Goal: Task Accomplishment & Management: Use online tool/utility

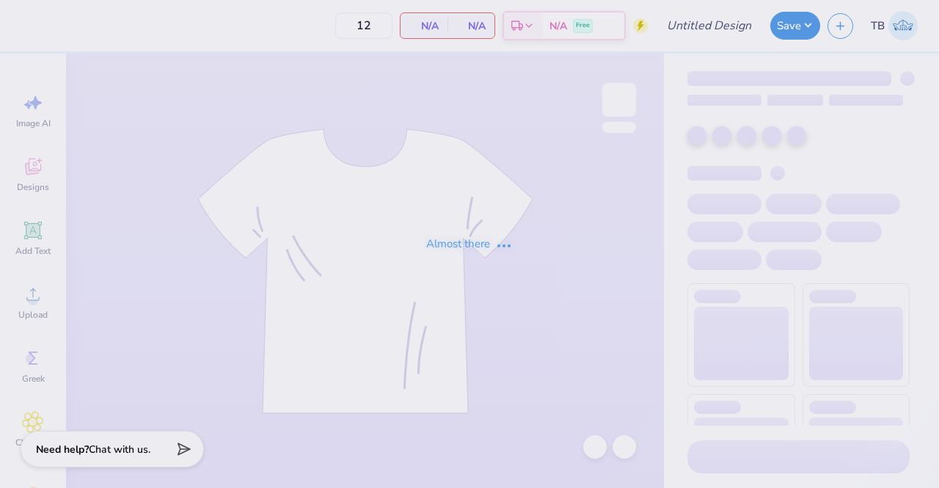
type input "Alpha Phi Homecoming"
type input "100"
drag, startPoint x: 0, startPoint y: 0, endPoint x: 351, endPoint y: 369, distance: 509.4
click at [351, 369] on div "Almost there" at bounding box center [469, 244] width 939 height 488
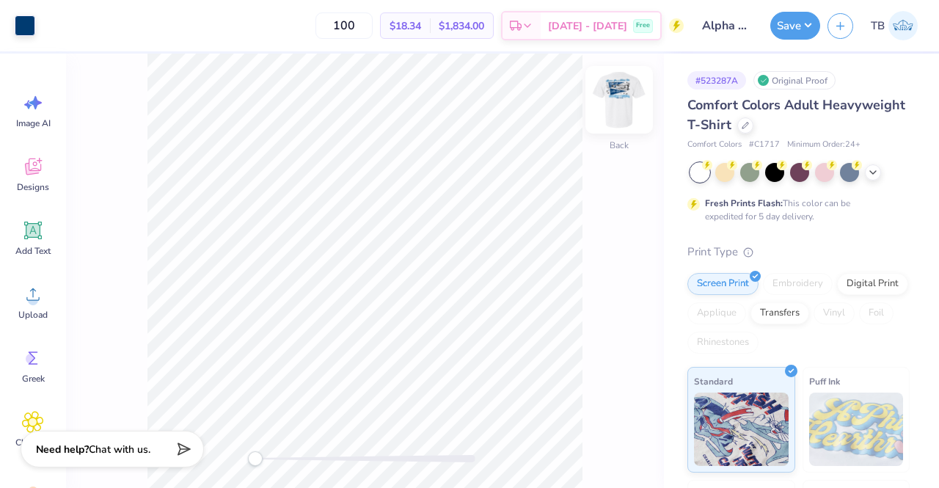
click at [617, 107] on img at bounding box center [619, 99] width 59 height 59
click at [617, 107] on img at bounding box center [618, 99] width 29 height 29
click at [748, 127] on icon at bounding box center [745, 124] width 6 height 6
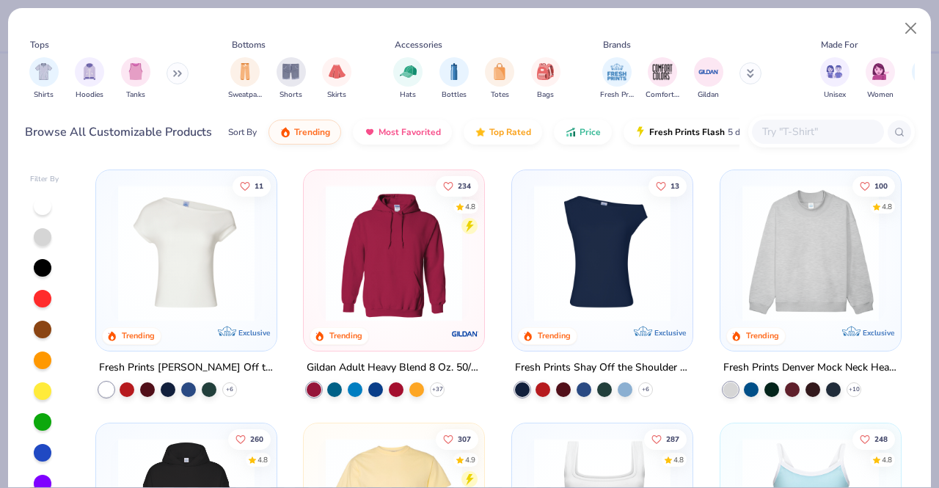
click at [791, 128] on input "text" at bounding box center [816, 131] width 113 height 17
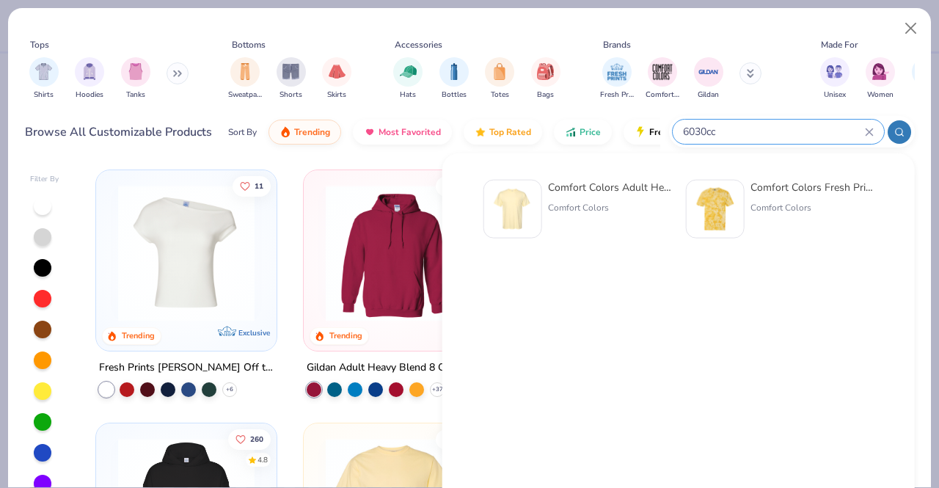
type input "6030cc"
click at [622, 183] on div "Comfort Colors Adult Heavyweight RS Pocket T-Shirt" at bounding box center [609, 187] width 123 height 15
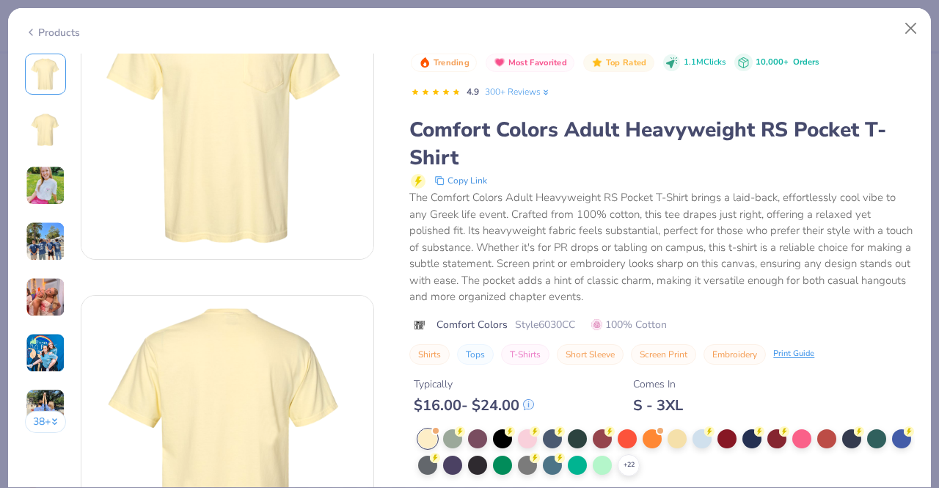
scroll to position [88, 0]
click at [639, 458] on div "+ 22" at bounding box center [628, 465] width 22 height 22
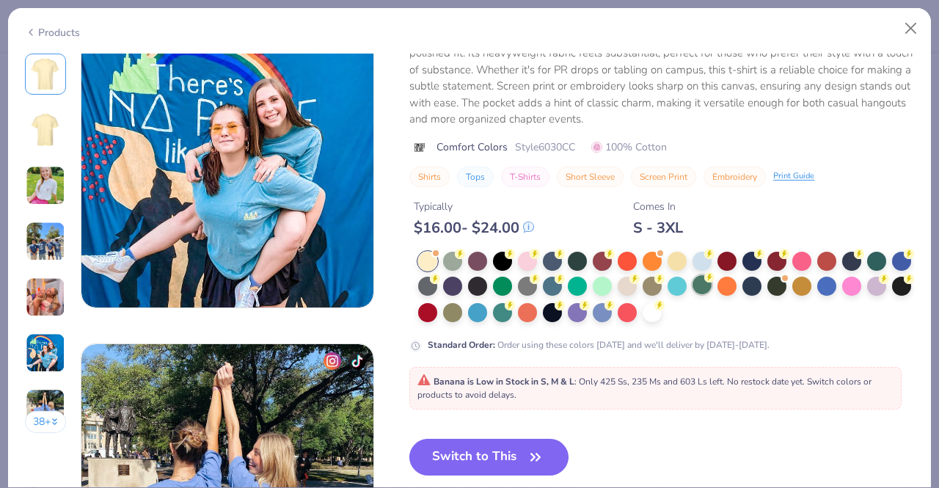
scroll to position [1685, 0]
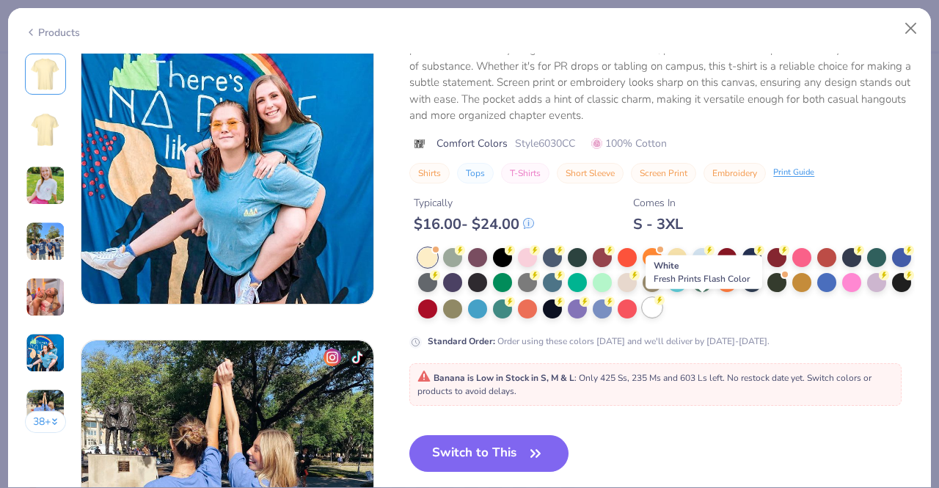
click at [661, 315] on div at bounding box center [651, 307] width 19 height 19
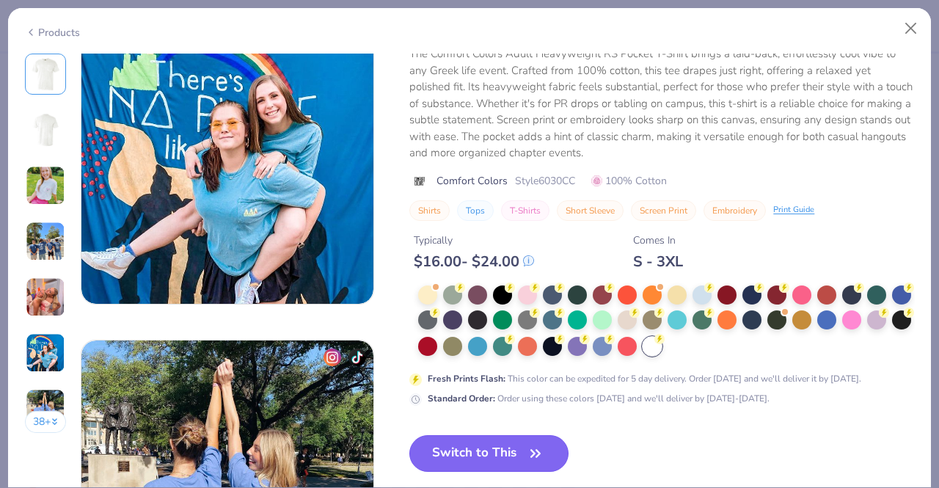
click at [482, 445] on button "Switch to This" at bounding box center [488, 453] width 159 height 37
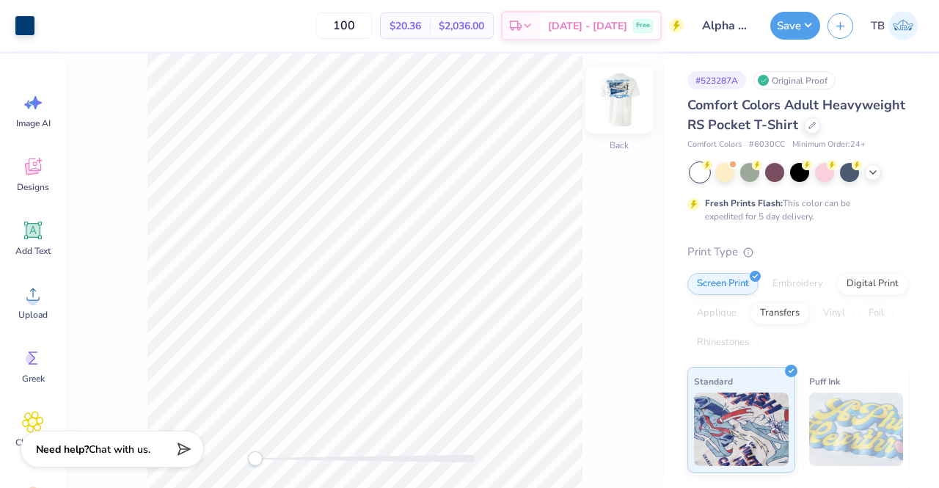
click at [614, 116] on img at bounding box center [619, 99] width 59 height 59
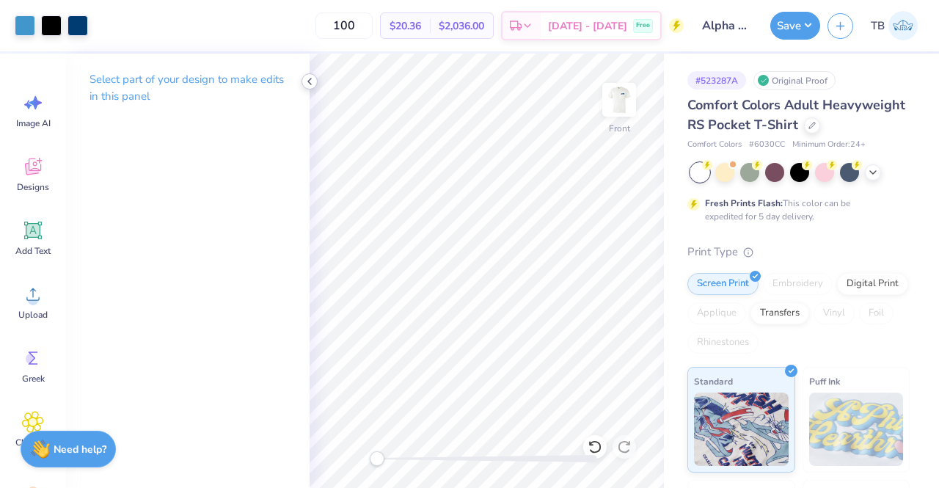
click at [306, 83] on icon at bounding box center [310, 82] width 12 height 12
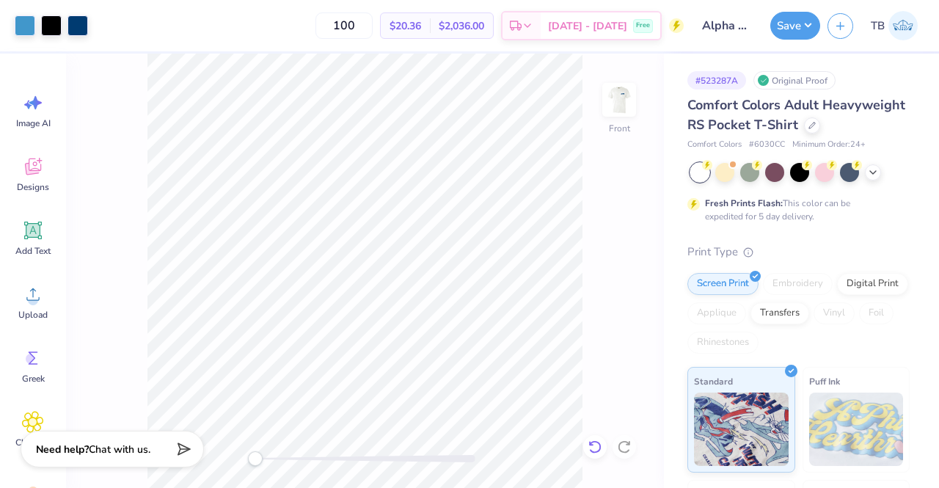
click at [587, 442] on icon at bounding box center [594, 446] width 15 height 15
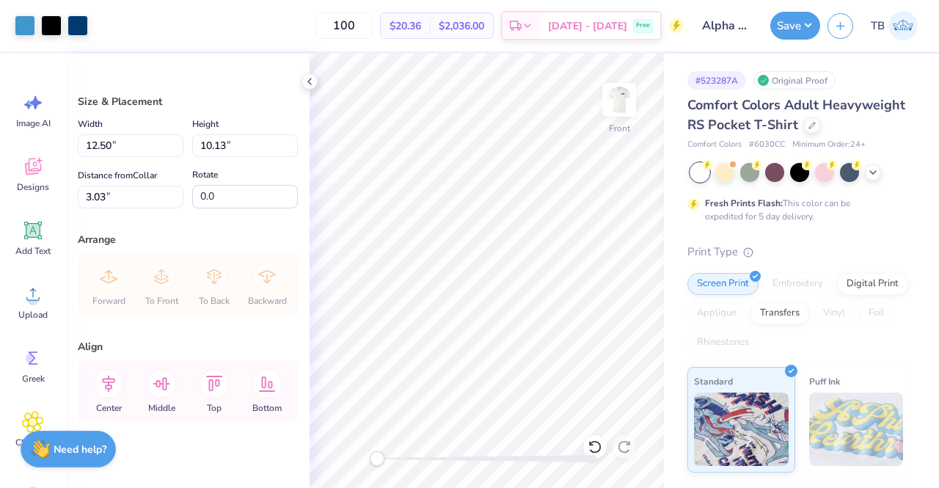
type input "3.28"
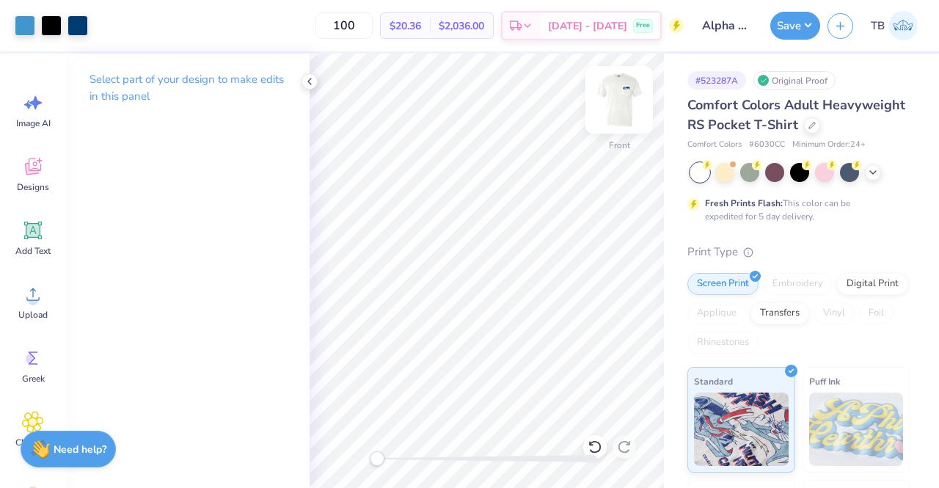
click at [620, 99] on img at bounding box center [619, 99] width 59 height 59
click at [632, 103] on img at bounding box center [619, 99] width 59 height 59
click at [785, 33] on button "Save" at bounding box center [795, 24] width 50 height 28
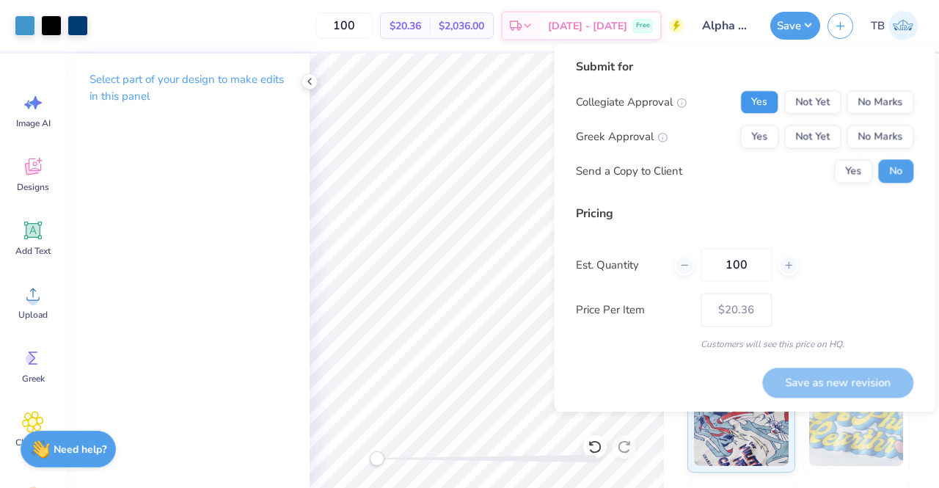
click at [758, 99] on button "Yes" at bounding box center [759, 101] width 38 height 23
click at [754, 131] on button "Yes" at bounding box center [759, 136] width 38 height 23
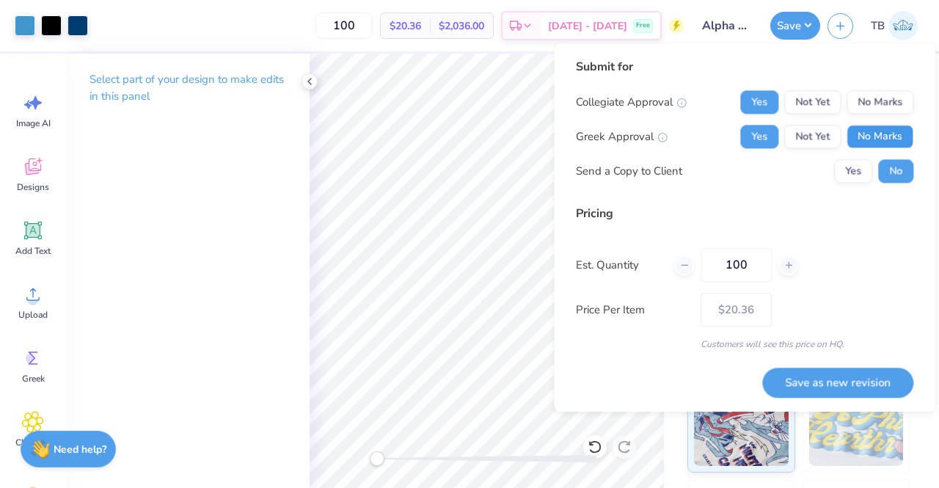
click at [864, 140] on button "No Marks" at bounding box center [879, 136] width 67 height 23
click at [778, 109] on button "Yes" at bounding box center [759, 101] width 38 height 23
click at [817, 100] on button "Not Yet" at bounding box center [812, 101] width 56 height 23
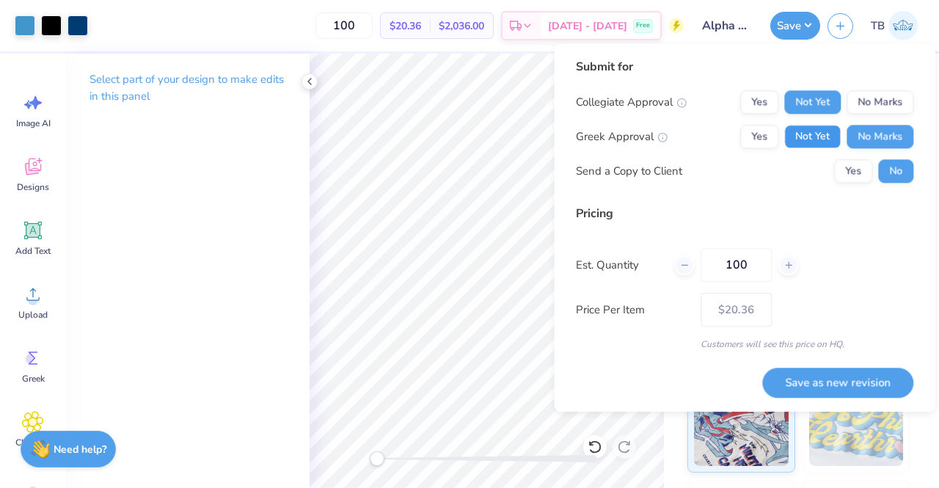
click at [810, 128] on button "Not Yet" at bounding box center [812, 136] width 56 height 23
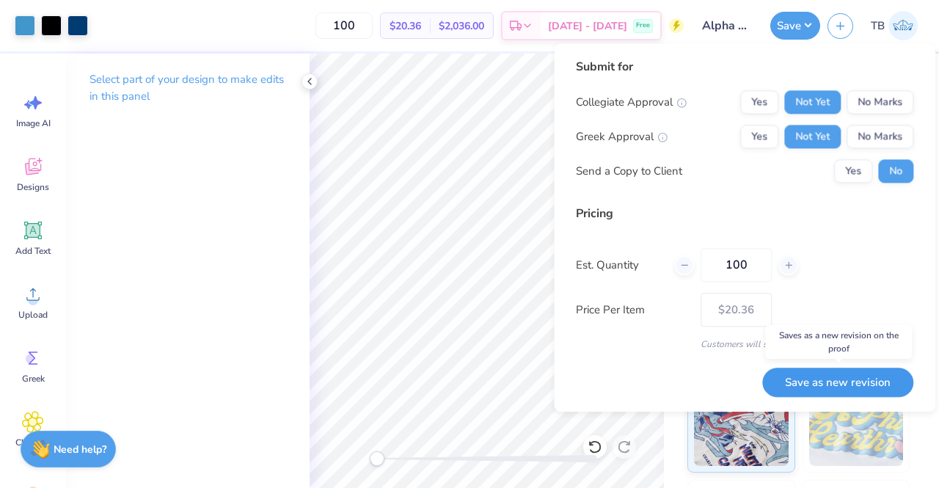
click at [819, 378] on button "Save as new revision" at bounding box center [837, 382] width 151 height 30
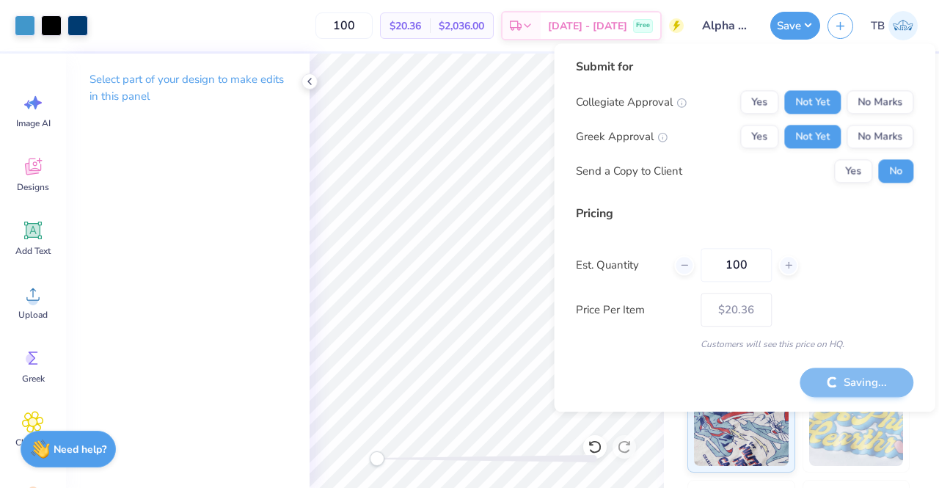
type input "– –"
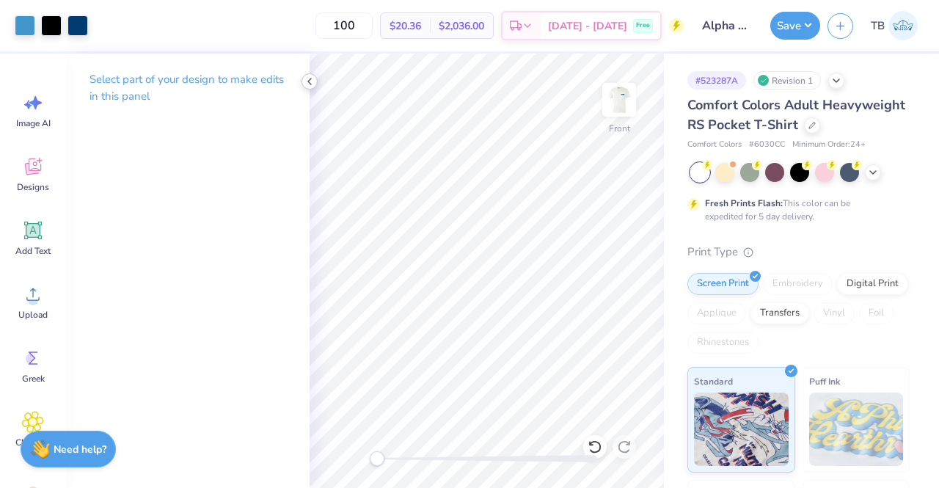
click at [315, 84] on icon at bounding box center [310, 82] width 12 height 12
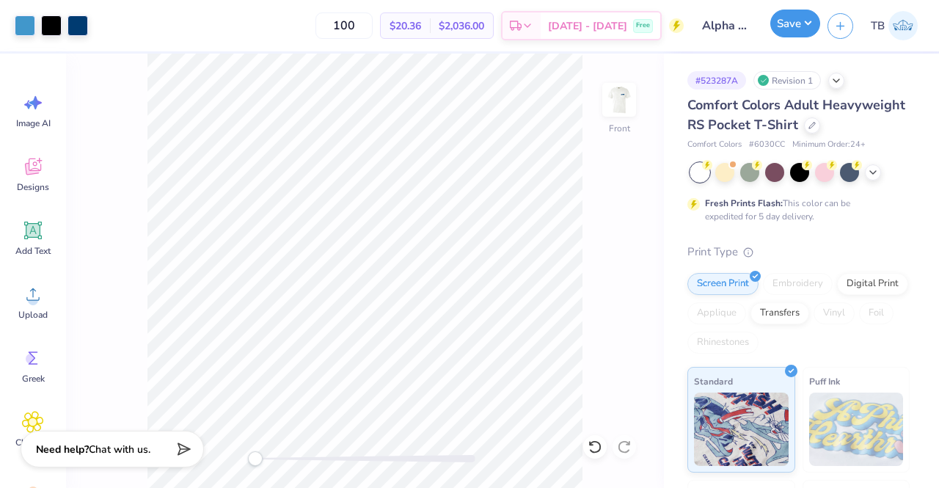
click at [797, 24] on button "Save" at bounding box center [795, 24] width 50 height 28
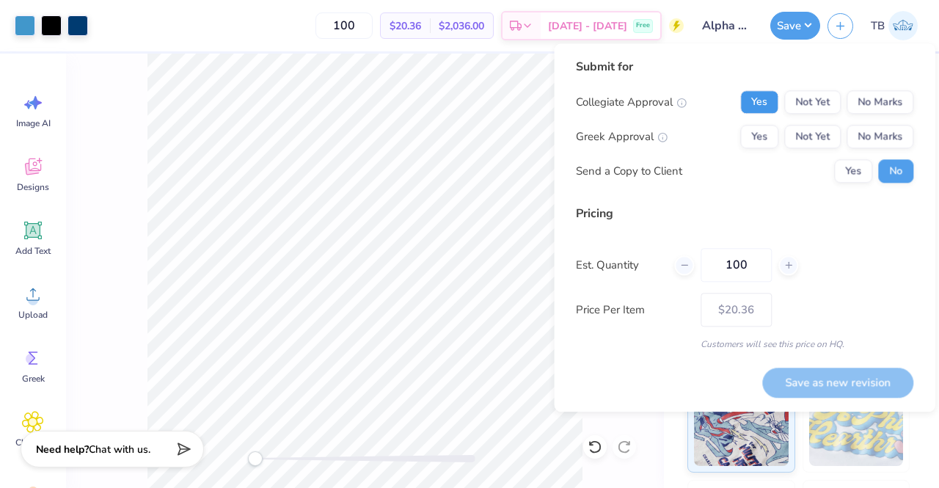
click at [777, 99] on button "Yes" at bounding box center [759, 101] width 38 height 23
click at [760, 128] on button "Yes" at bounding box center [759, 136] width 38 height 23
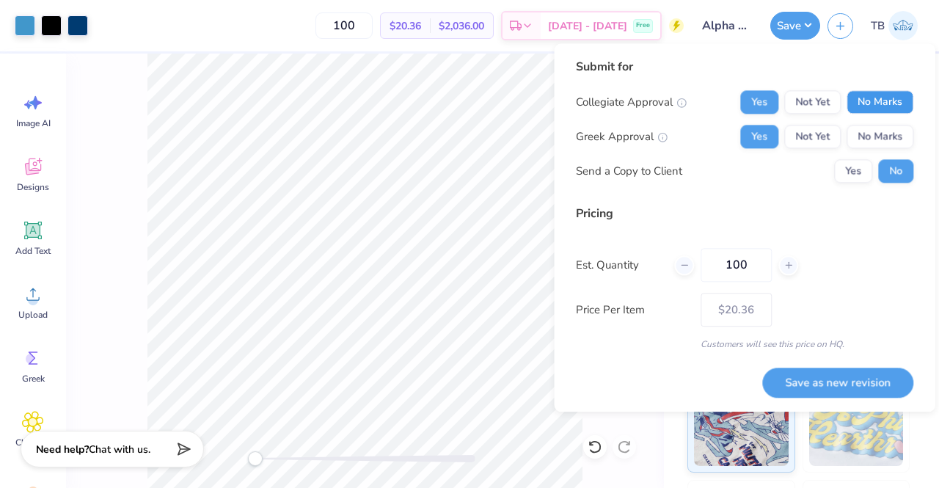
click at [892, 109] on button "No Marks" at bounding box center [879, 101] width 67 height 23
click at [886, 125] on button "No Marks" at bounding box center [879, 136] width 67 height 23
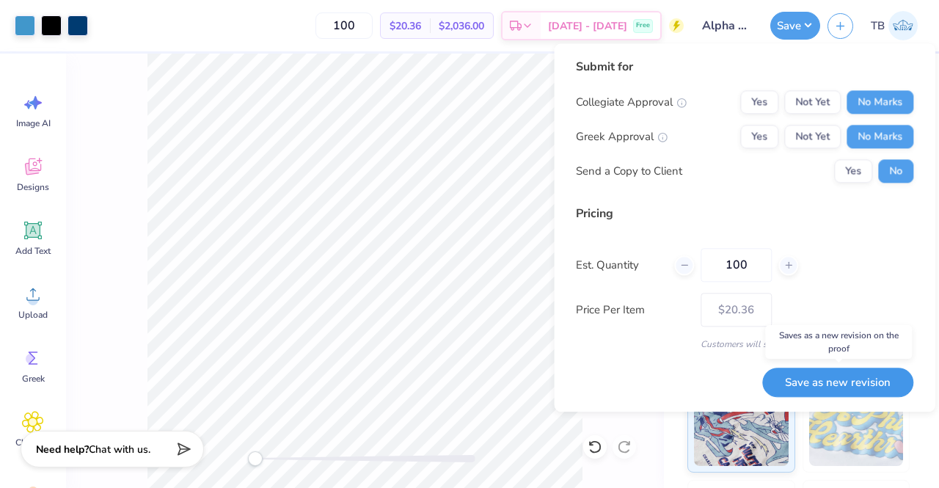
click at [821, 375] on button "Save as new revision" at bounding box center [837, 382] width 151 height 30
type input "– –"
